Goal: Information Seeking & Learning: Learn about a topic

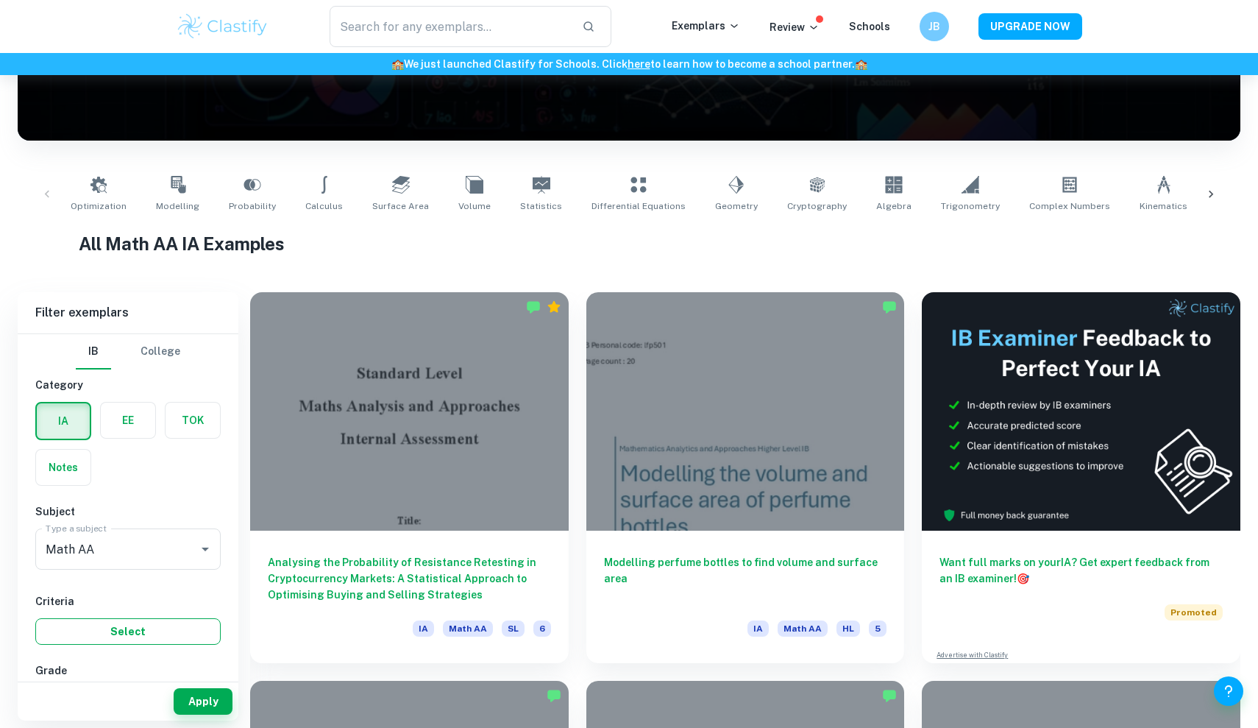
scroll to position [157, 0]
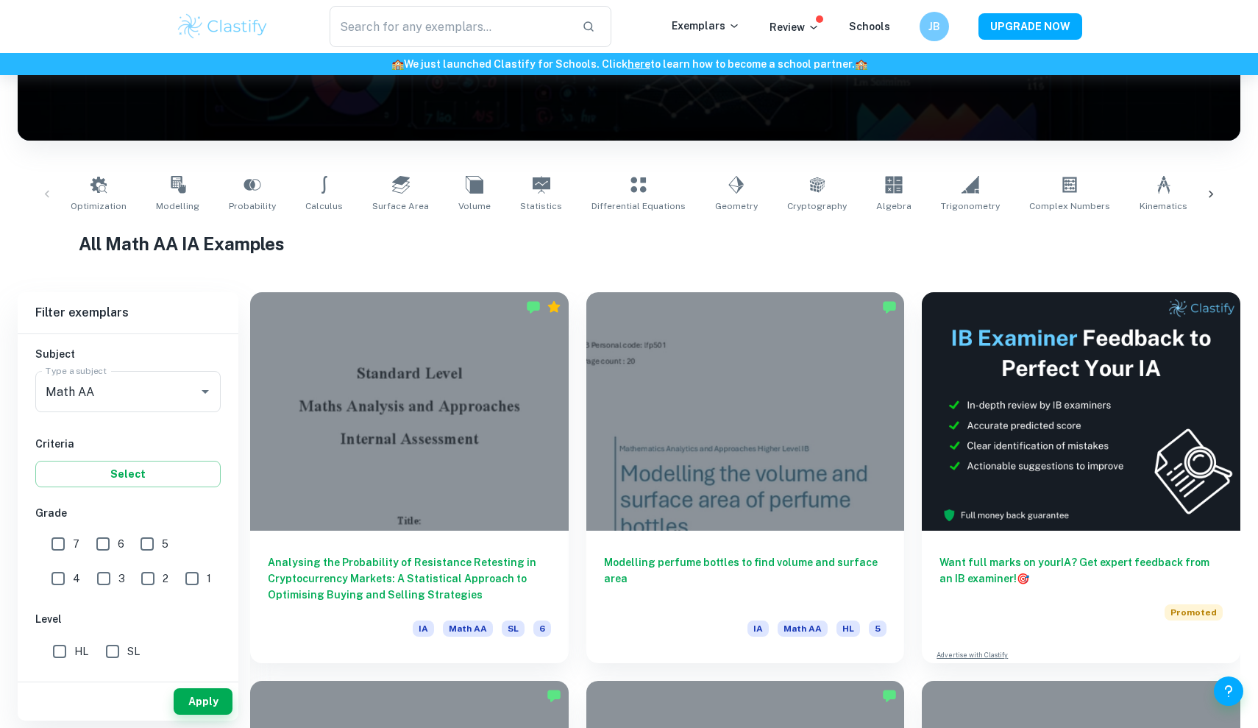
click at [56, 547] on input "7" at bounding box center [57, 543] width 29 height 29
checkbox input "true"
click at [191, 713] on button "Apply" at bounding box center [203, 701] width 59 height 26
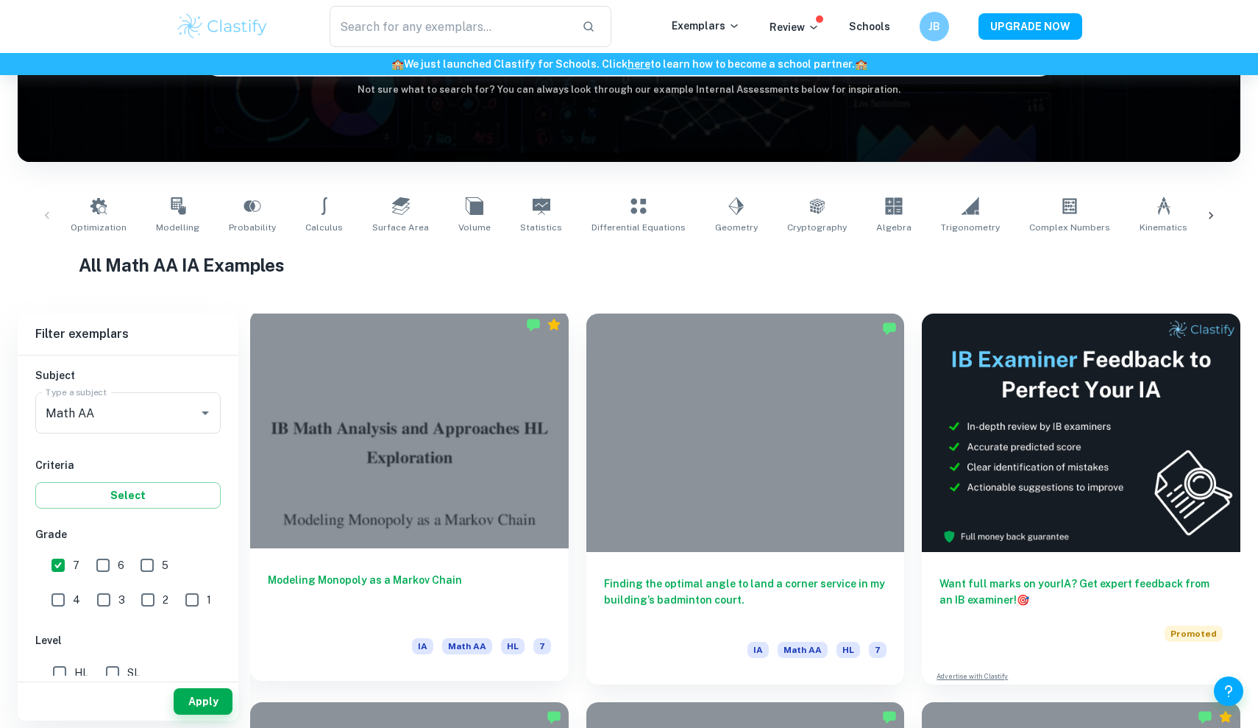
scroll to position [181, 0]
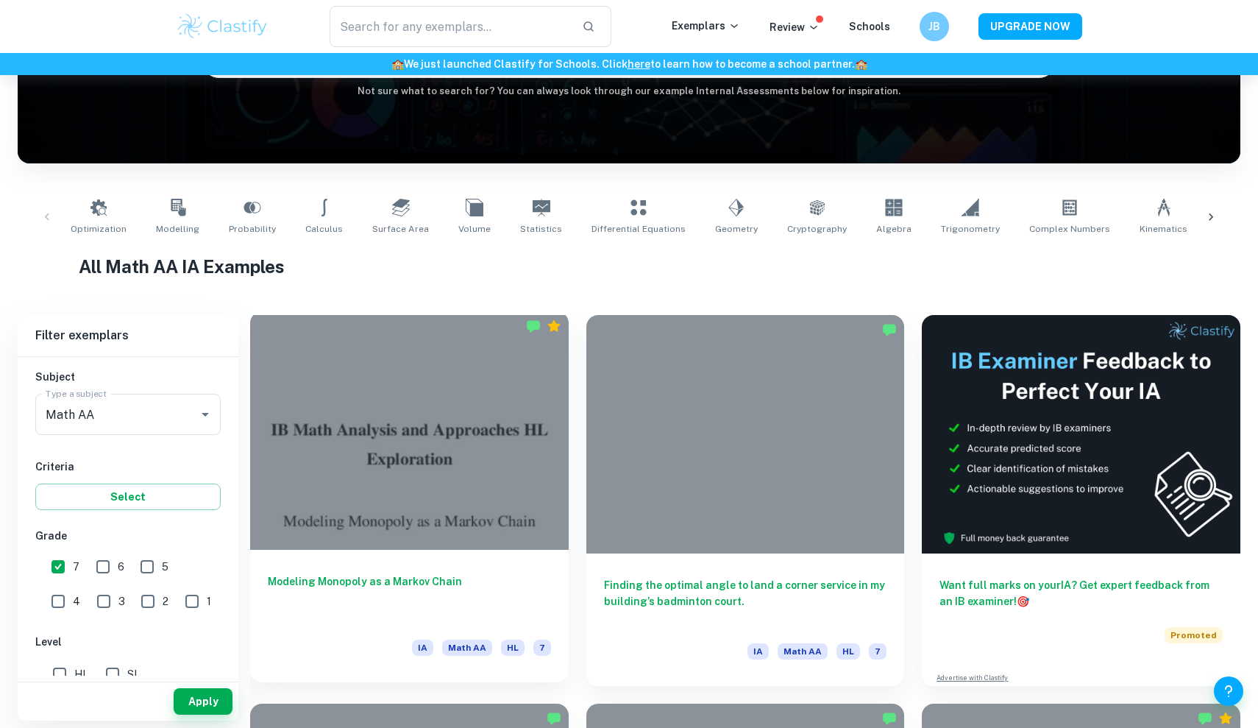
click at [519, 505] on div at bounding box center [409, 430] width 319 height 238
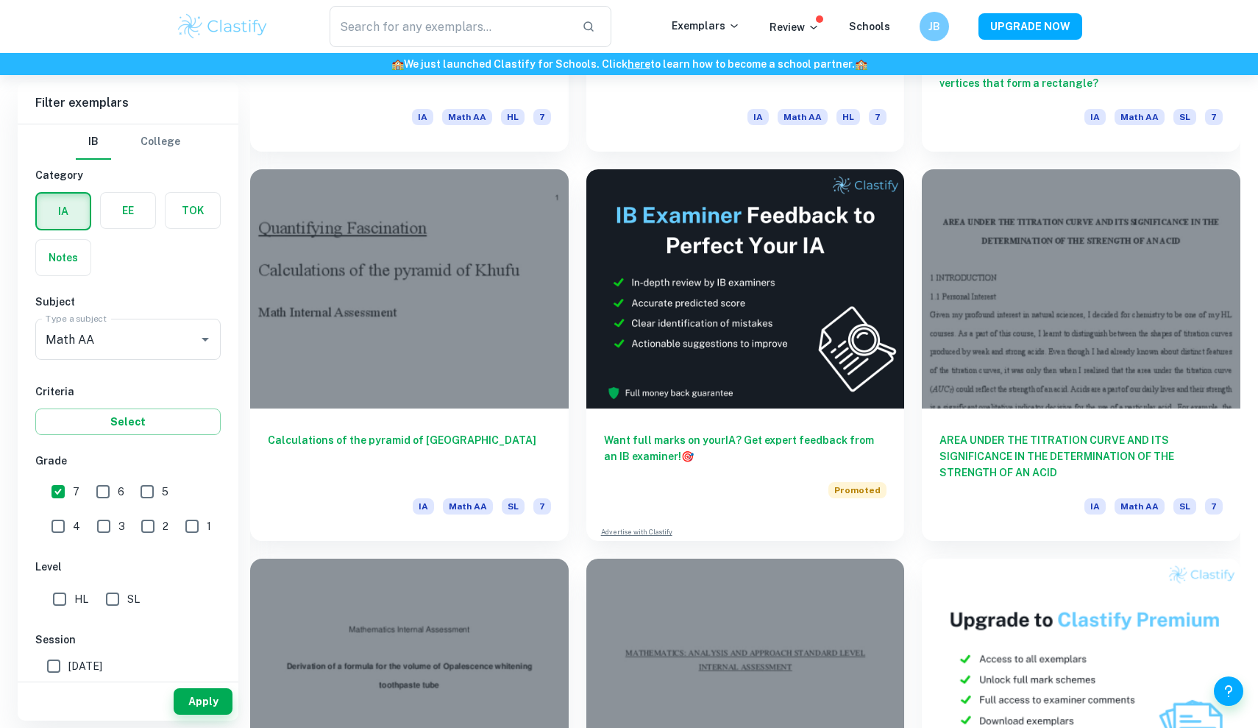
scroll to position [4609, 0]
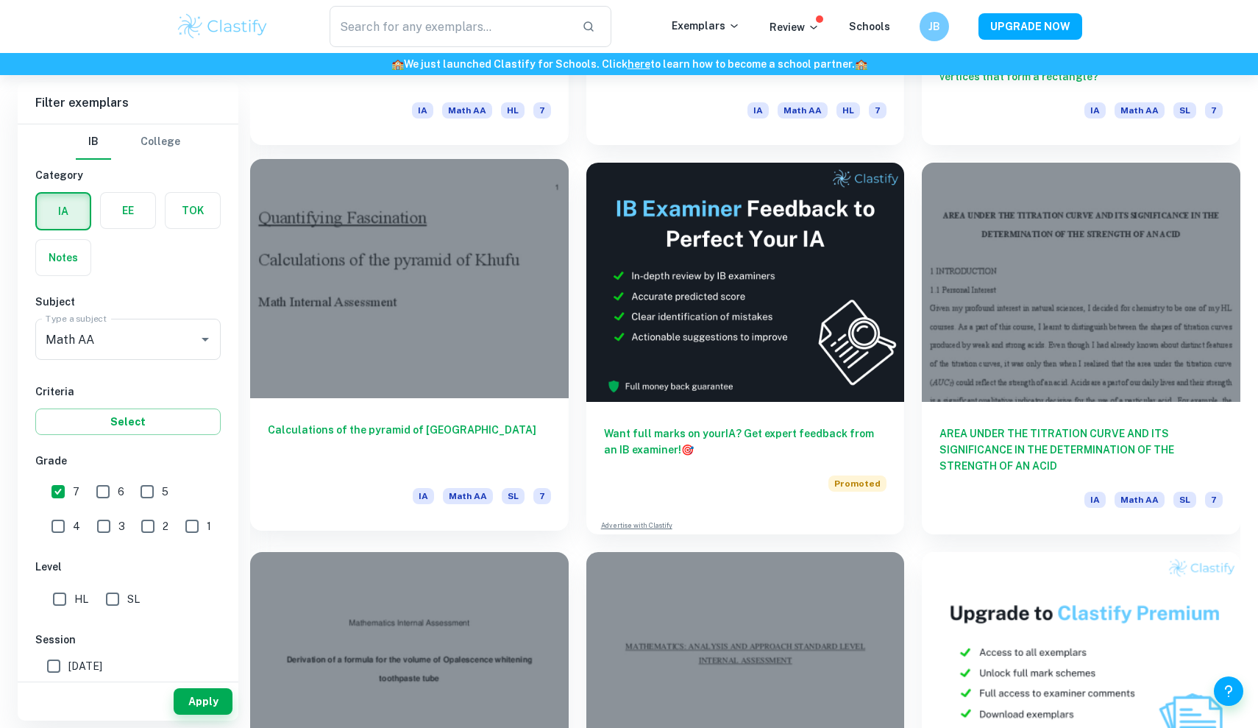
click at [406, 378] on div at bounding box center [409, 278] width 319 height 238
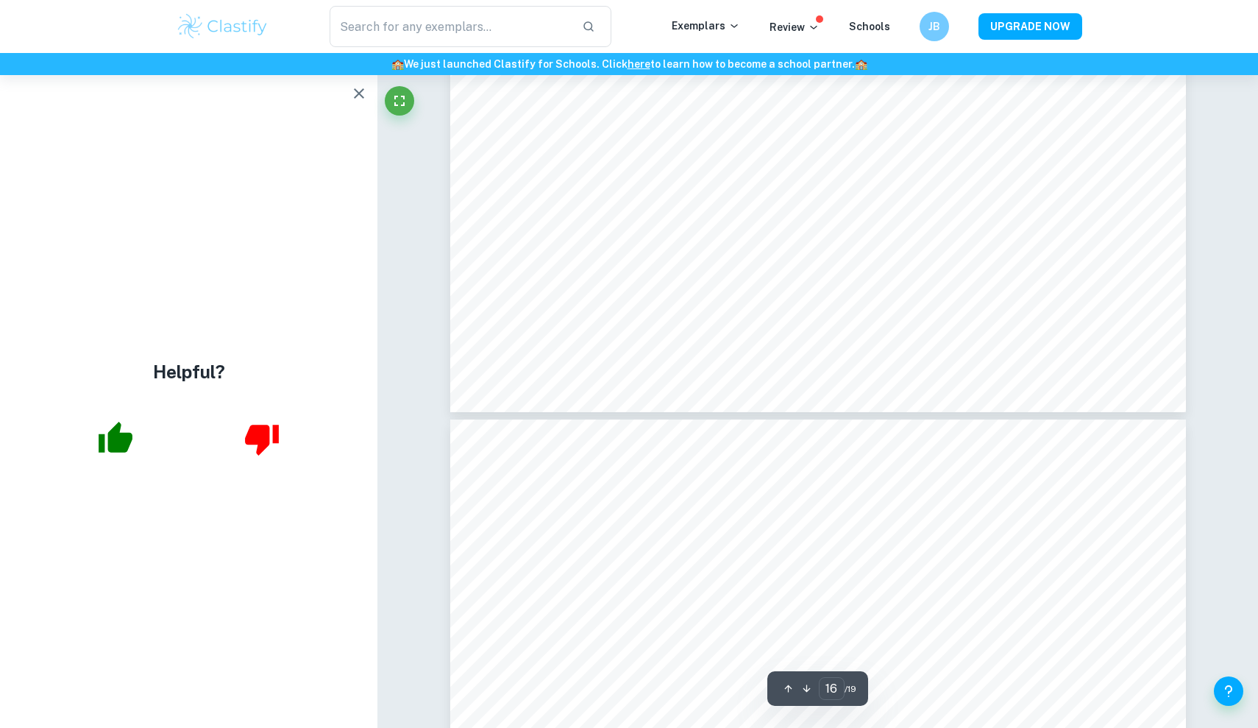
scroll to position [16890, 0]
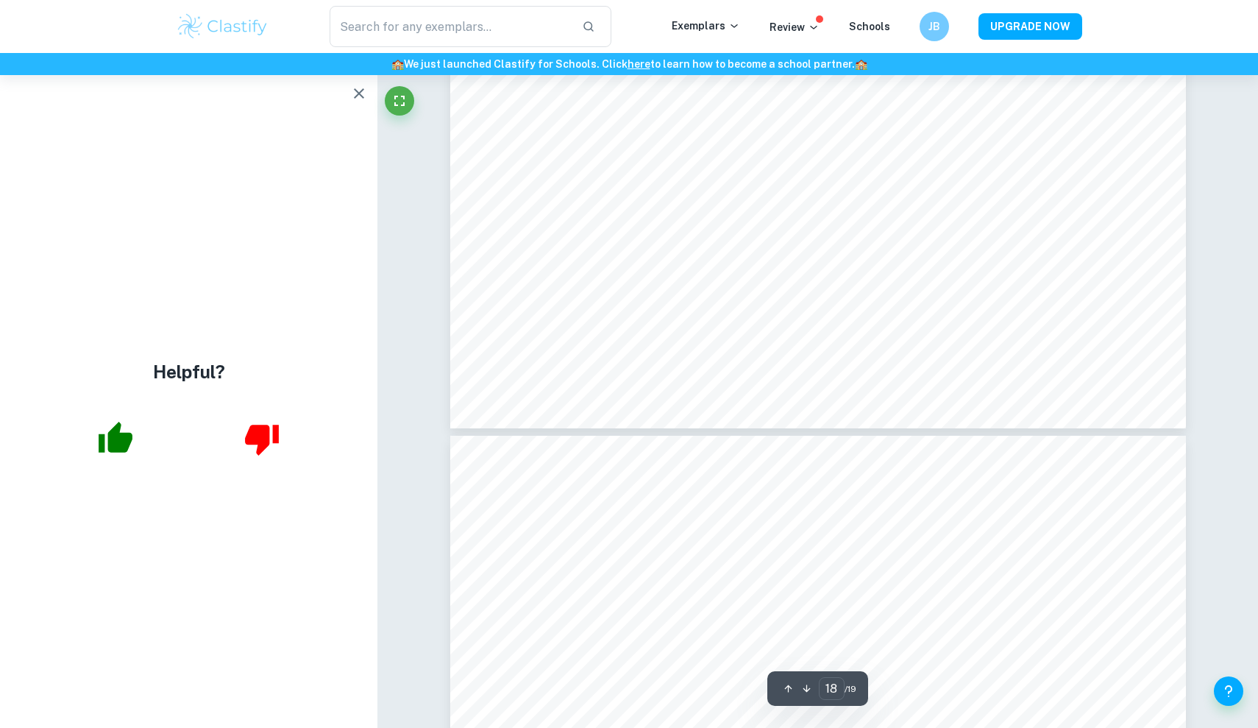
type input "17"
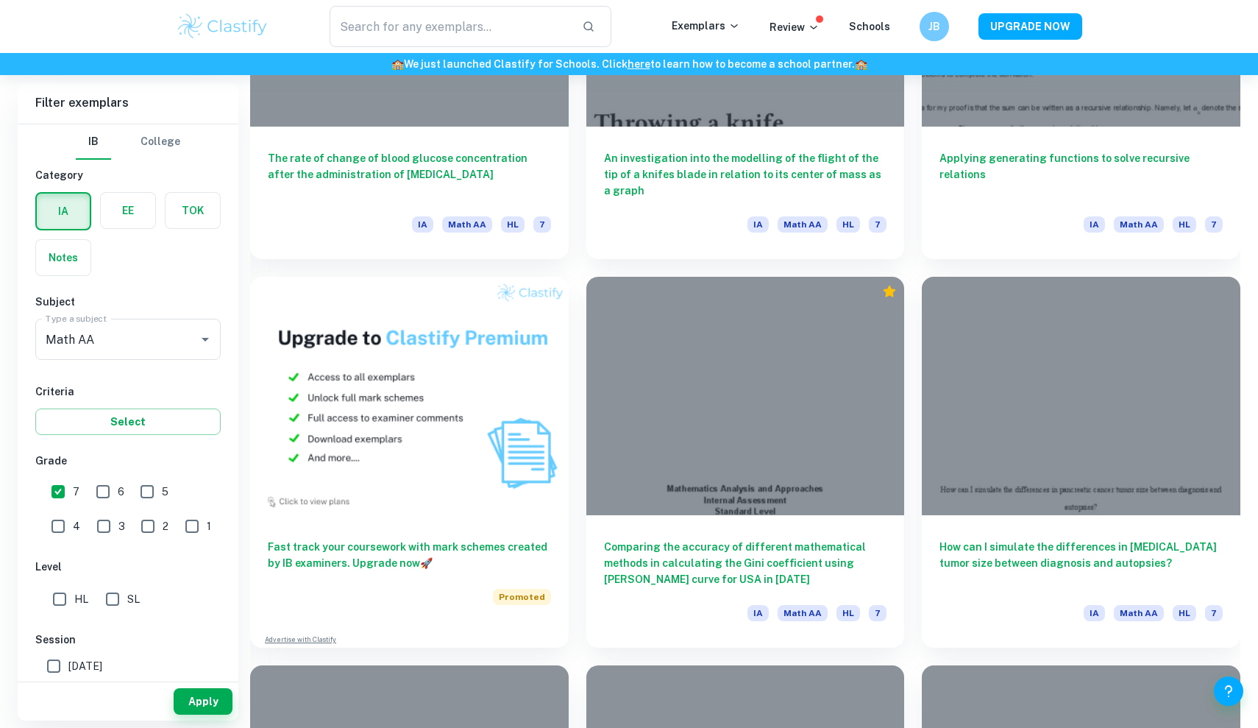
scroll to position [7323, 0]
